Goal: Obtain resource: Obtain resource

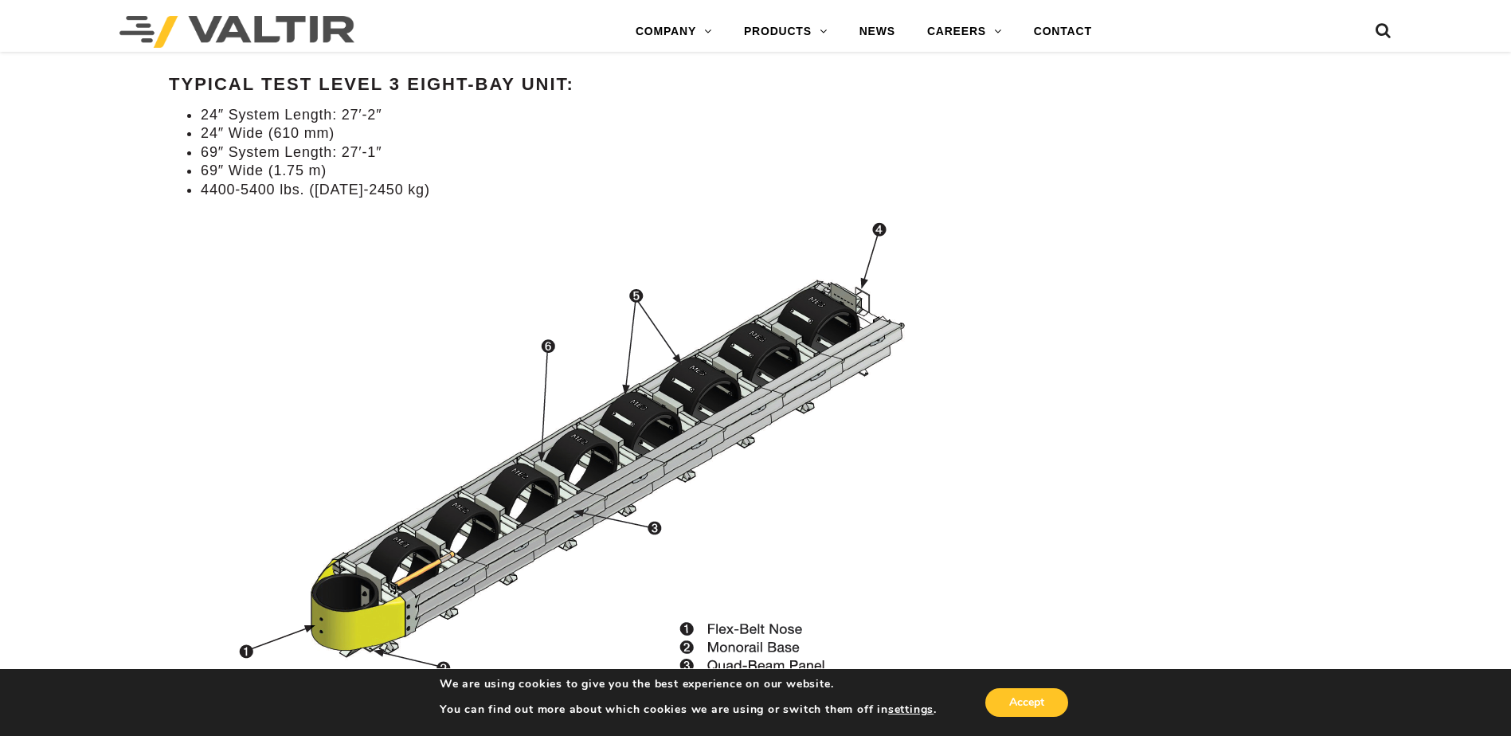
scroll to position [1593, 0]
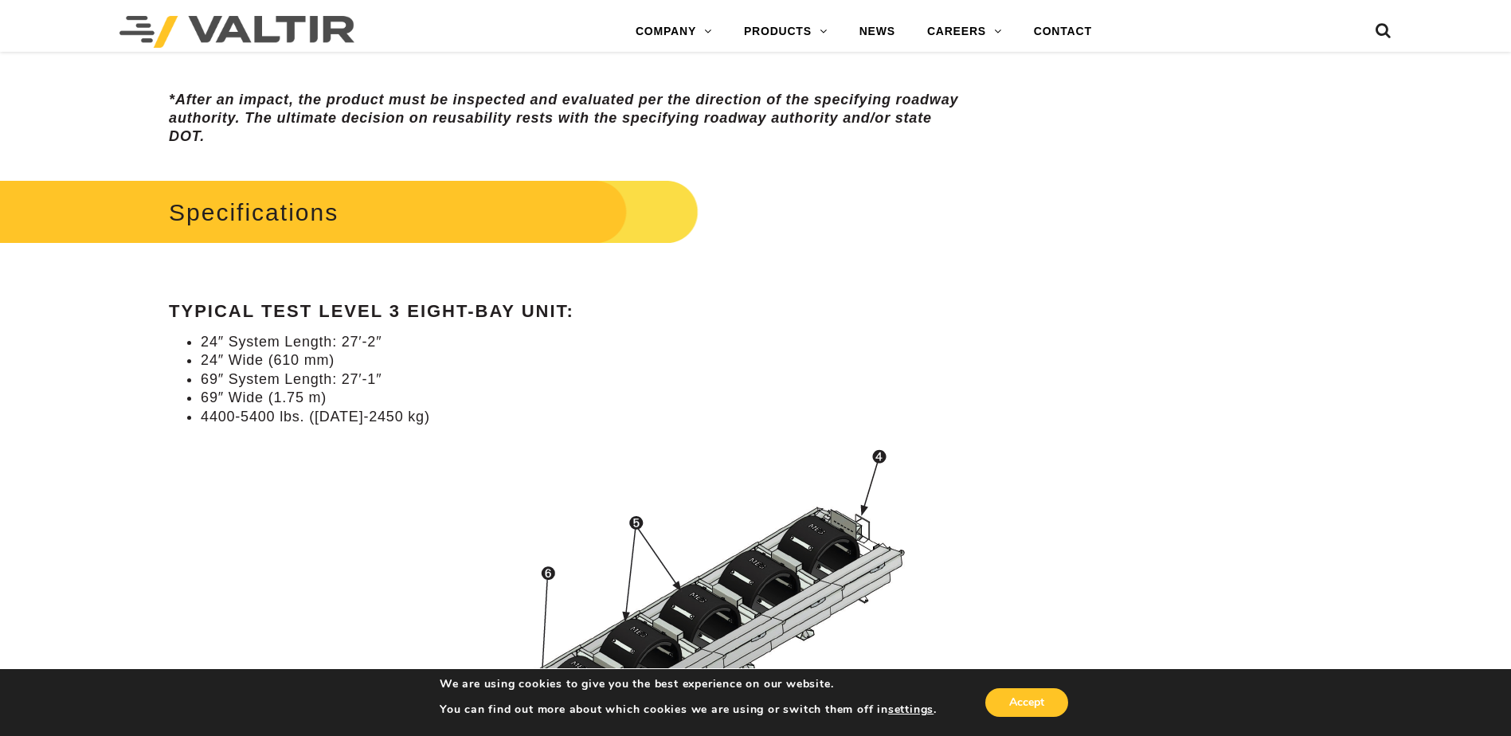
drag, startPoint x: 578, startPoint y: 533, endPoint x: 597, endPoint y: 555, distance: 28.8
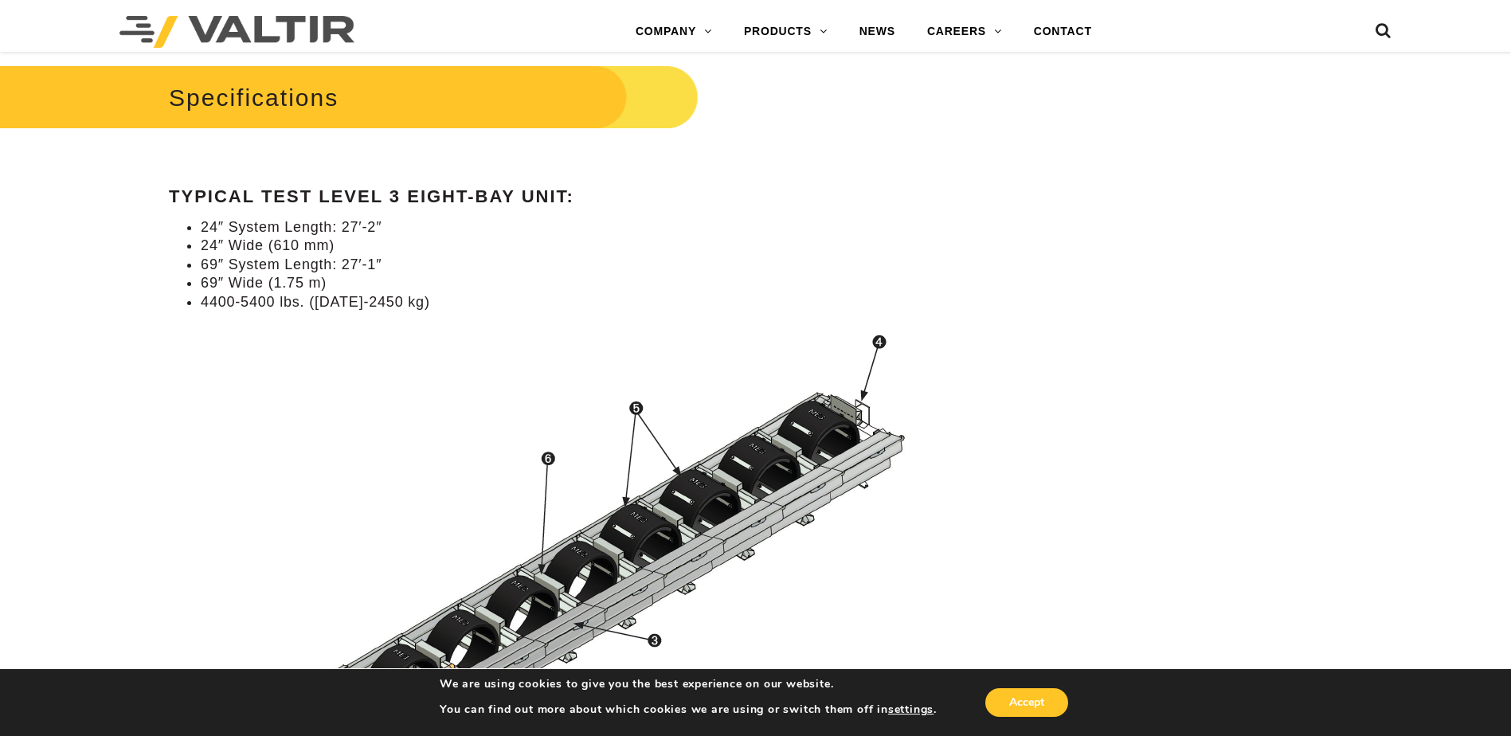
scroll to position [1291, 0]
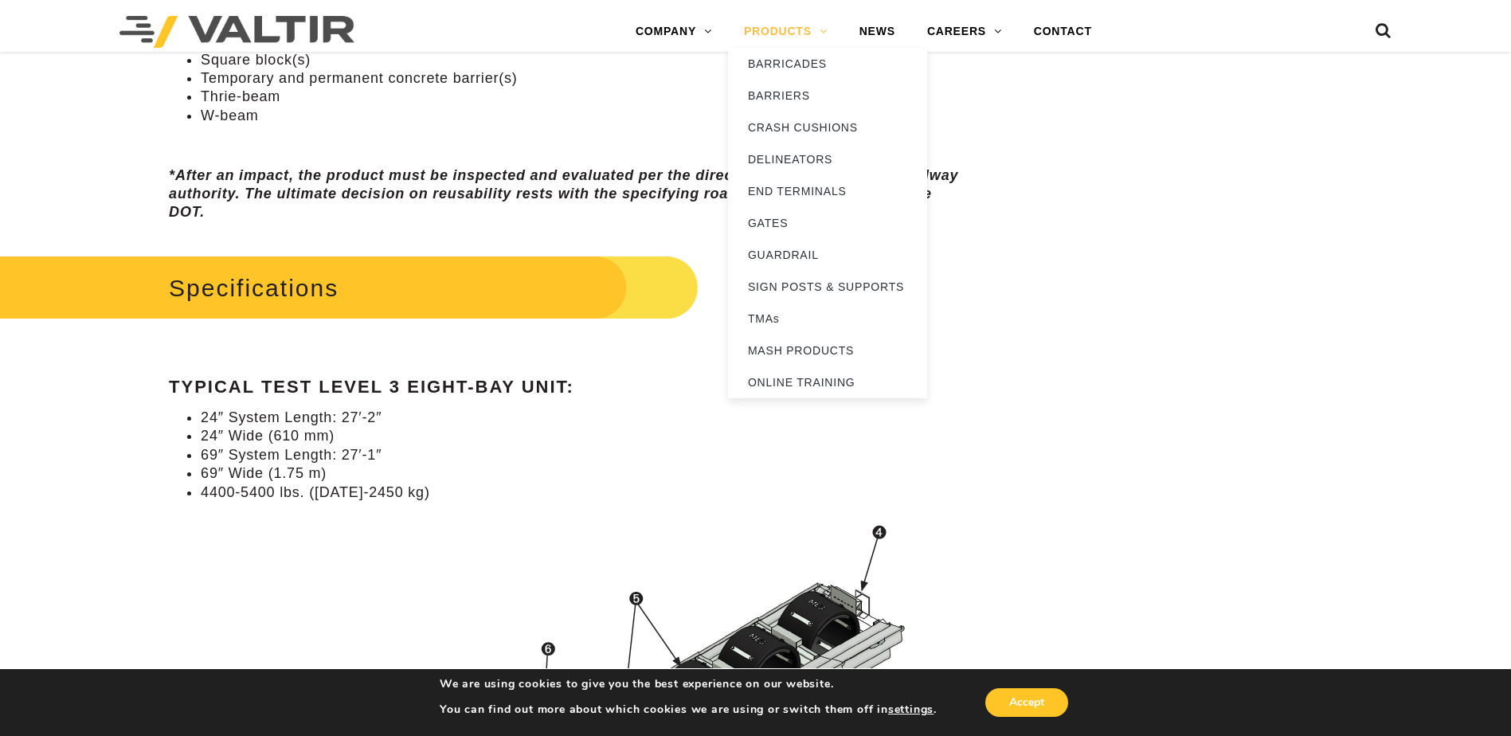
click at [817, 31] on link "PRODUCTS" at bounding box center [786, 32] width 116 height 32
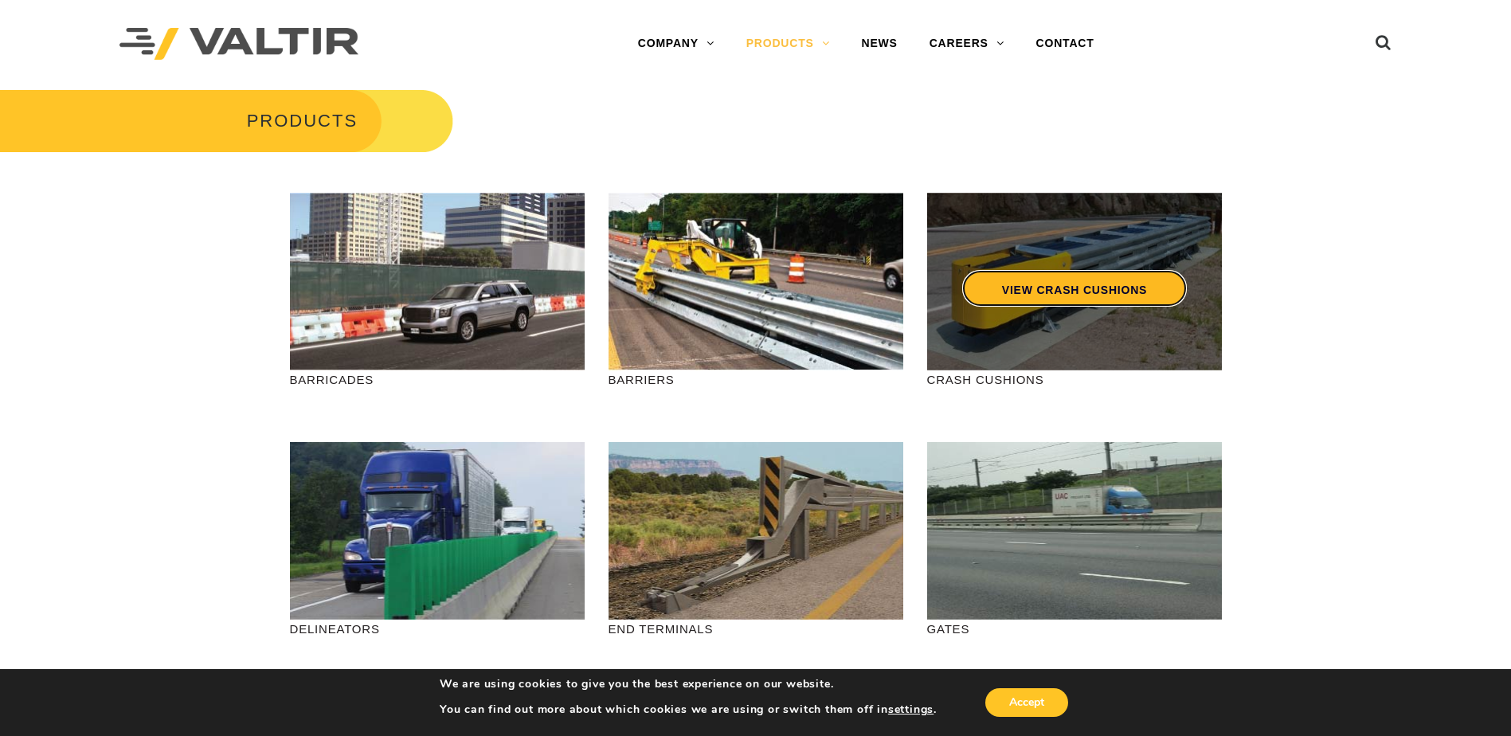
click at [1044, 271] on link "VIEW CRASH CUSHIONS" at bounding box center [1074, 288] width 225 height 37
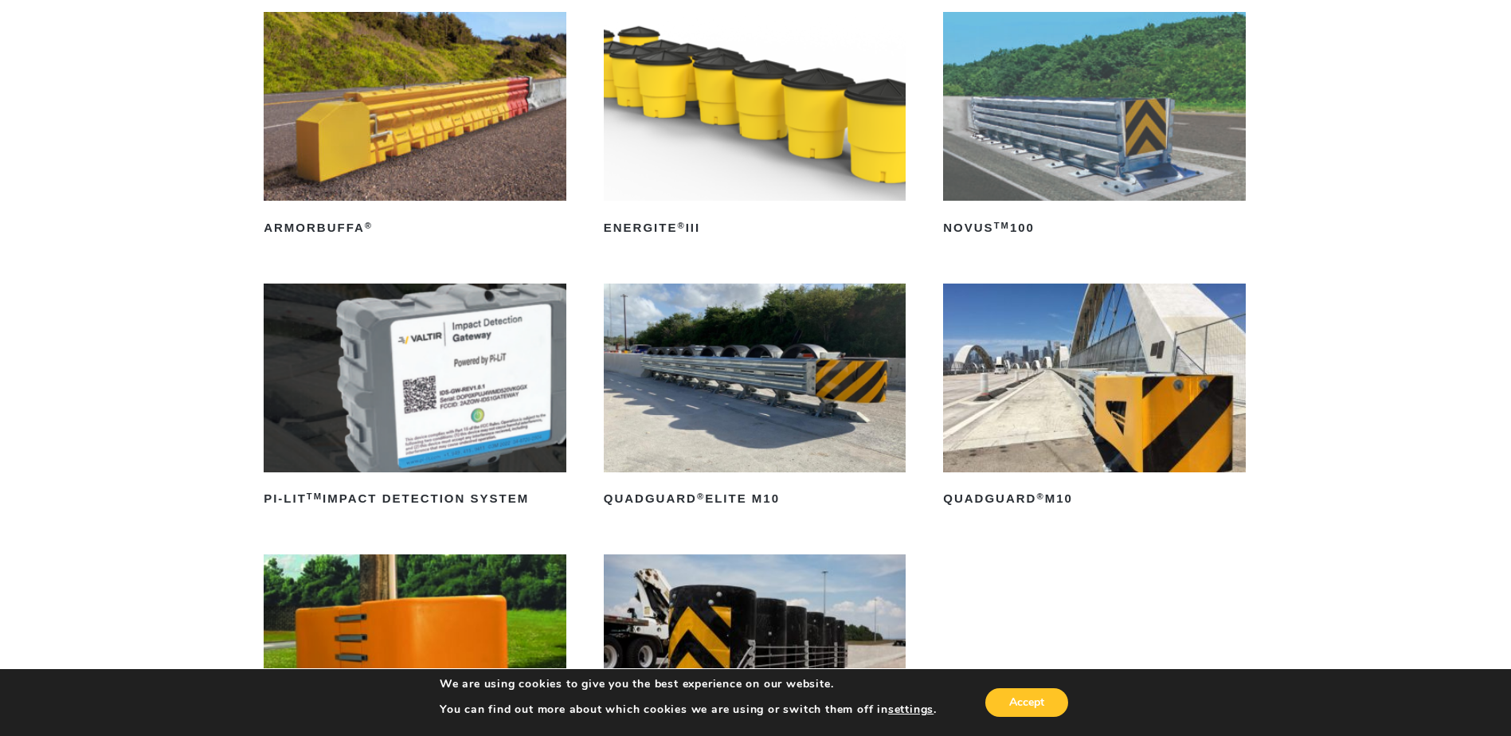
scroll to position [239, 0]
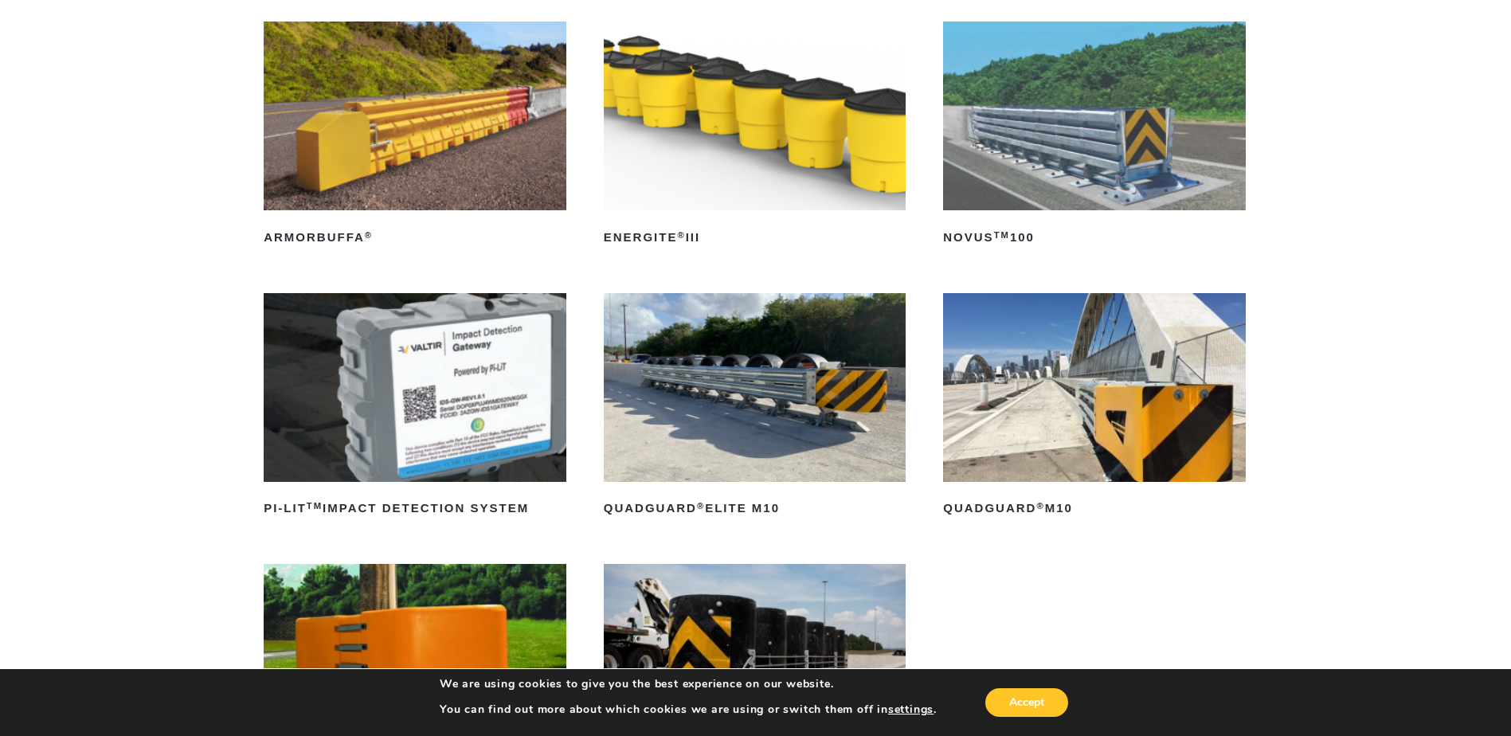
click at [731, 456] on img at bounding box center [755, 387] width 303 height 189
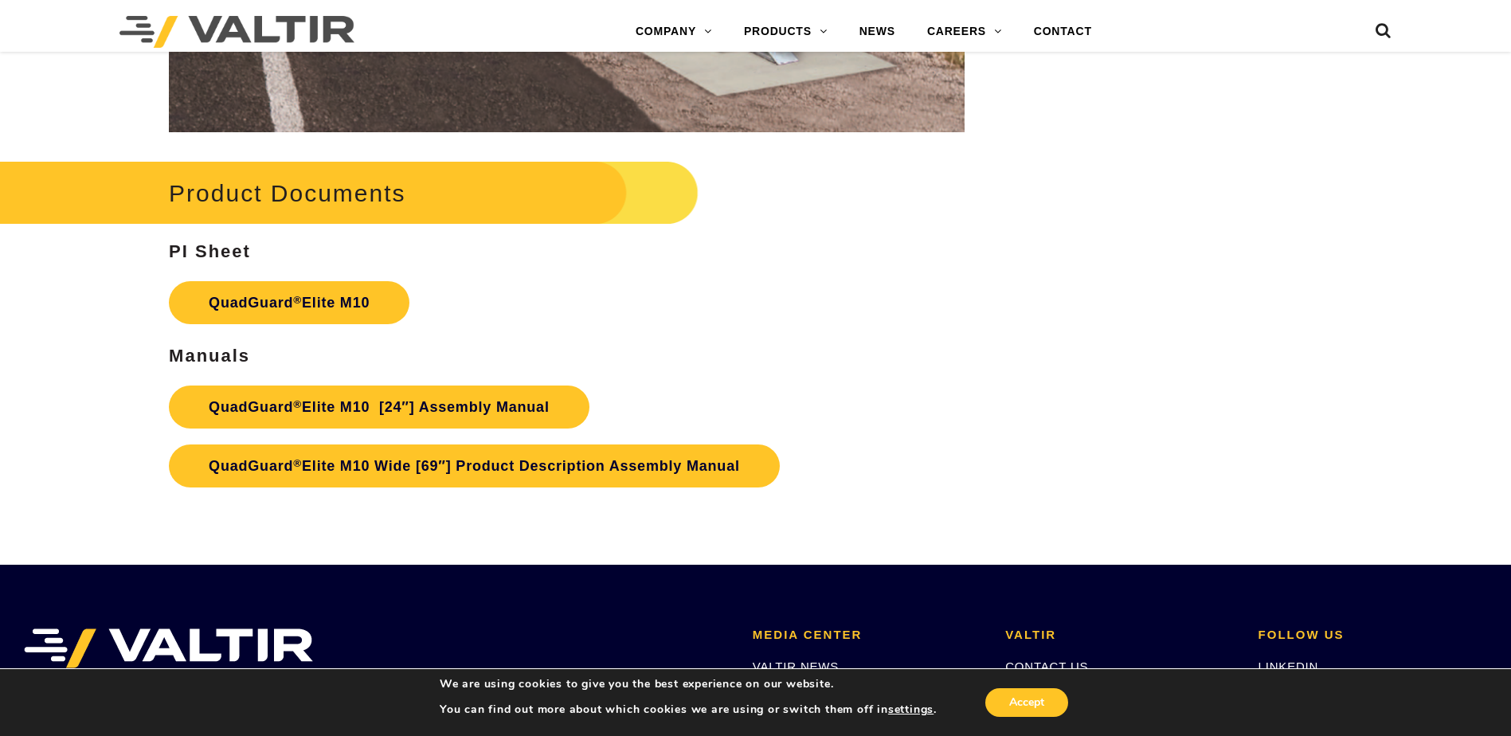
scroll to position [8366, 0]
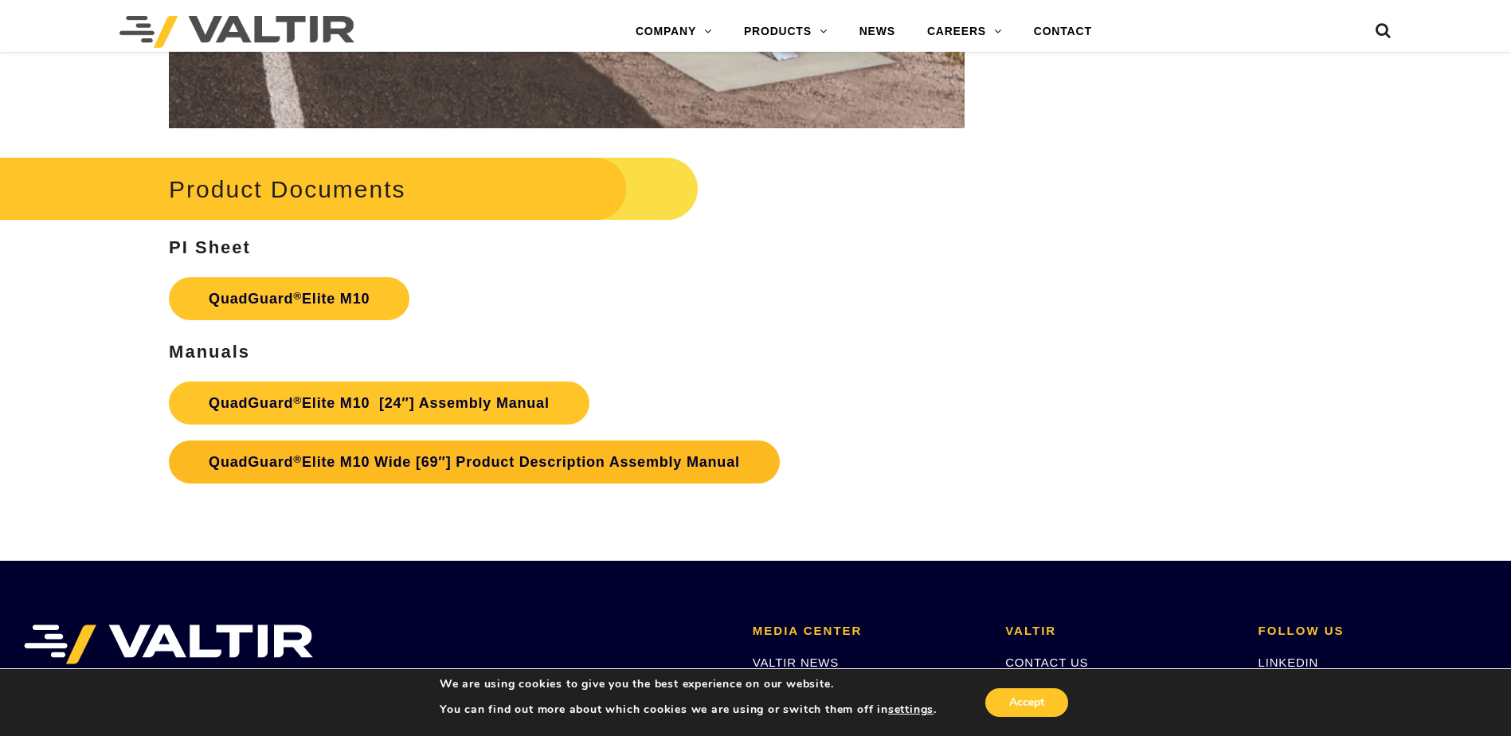
click at [370, 445] on link "QuadGuard ® Elite M10 Wide [69″] Product Description Assembly Manual" at bounding box center [474, 462] width 611 height 43
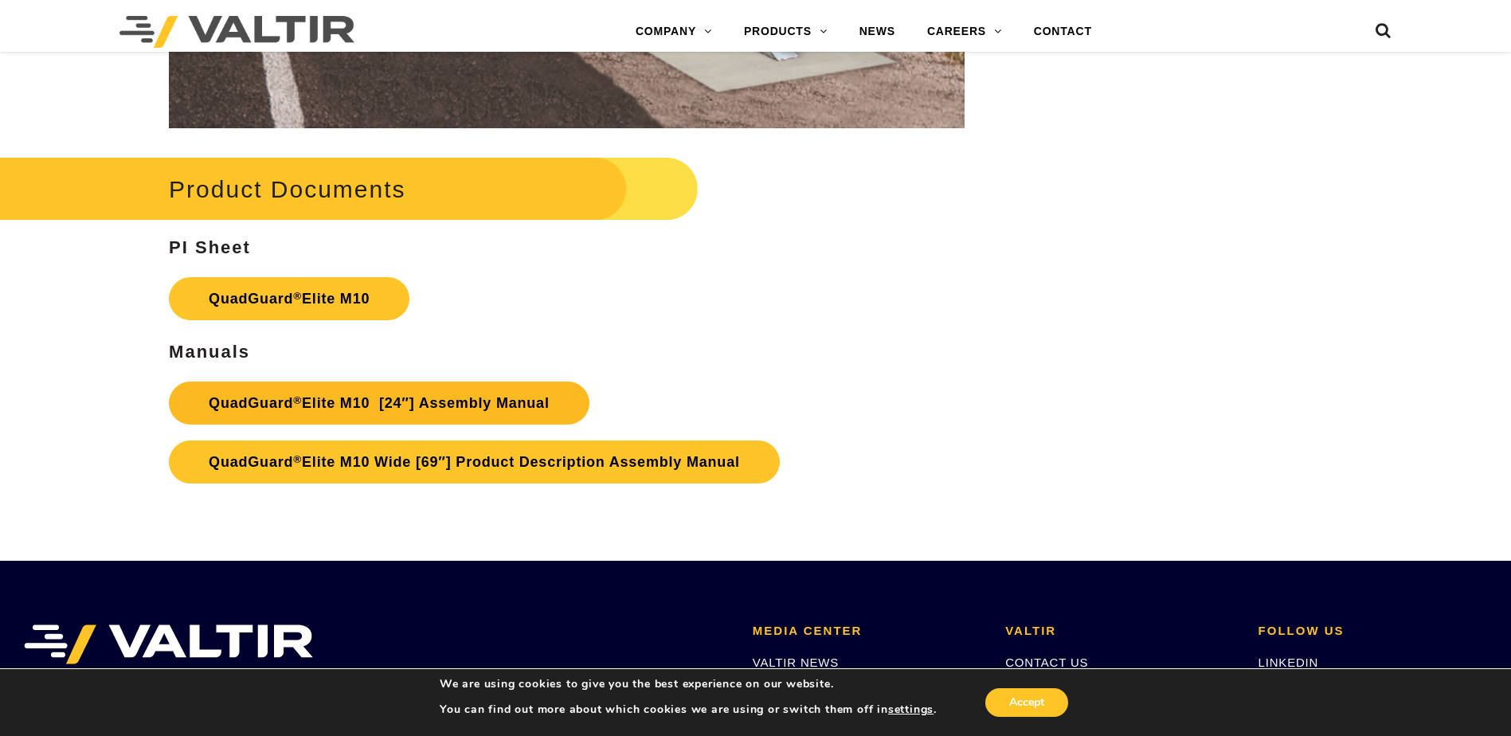
click at [349, 414] on link "QuadGuard ® Elite M10 [24″] Assembly Manual" at bounding box center [379, 403] width 421 height 43
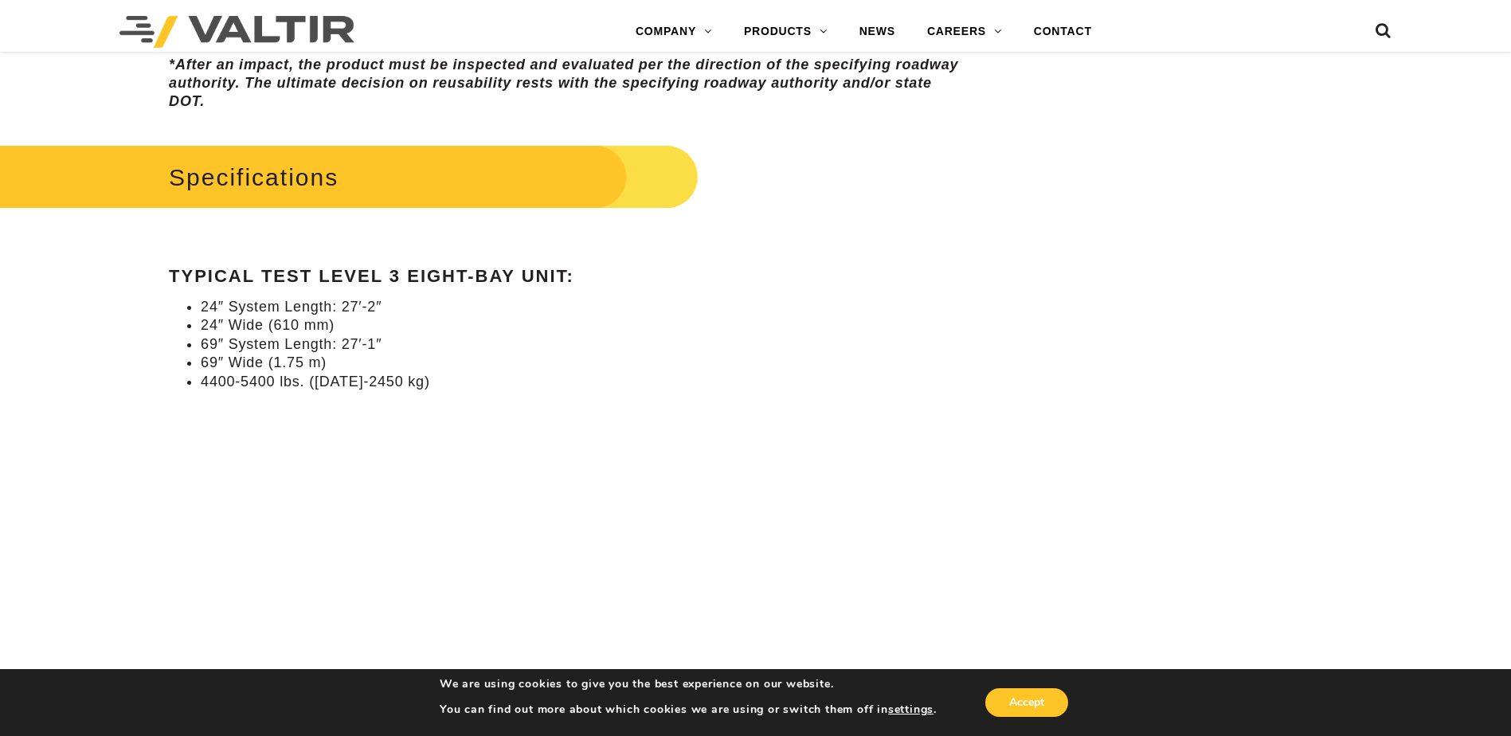
scroll to position [1199, 0]
